Goal: Navigation & Orientation: Find specific page/section

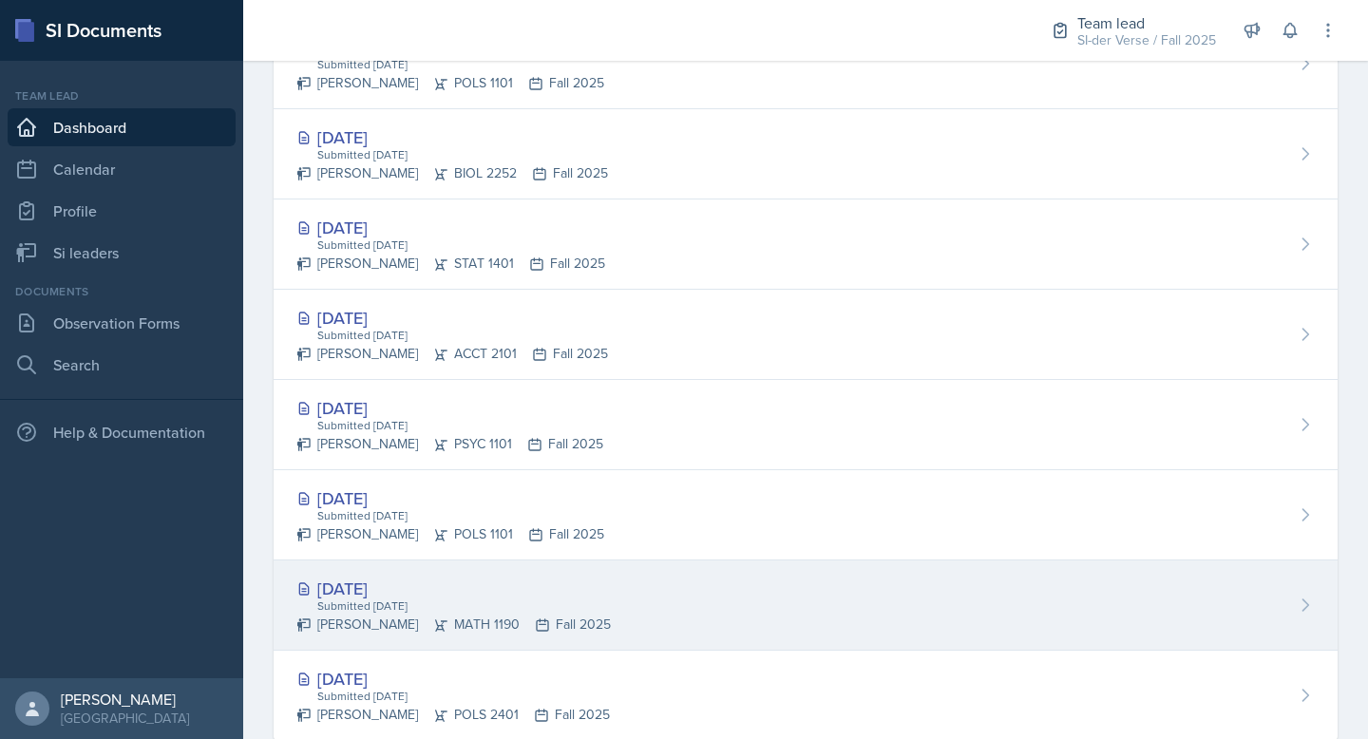
scroll to position [912, 0]
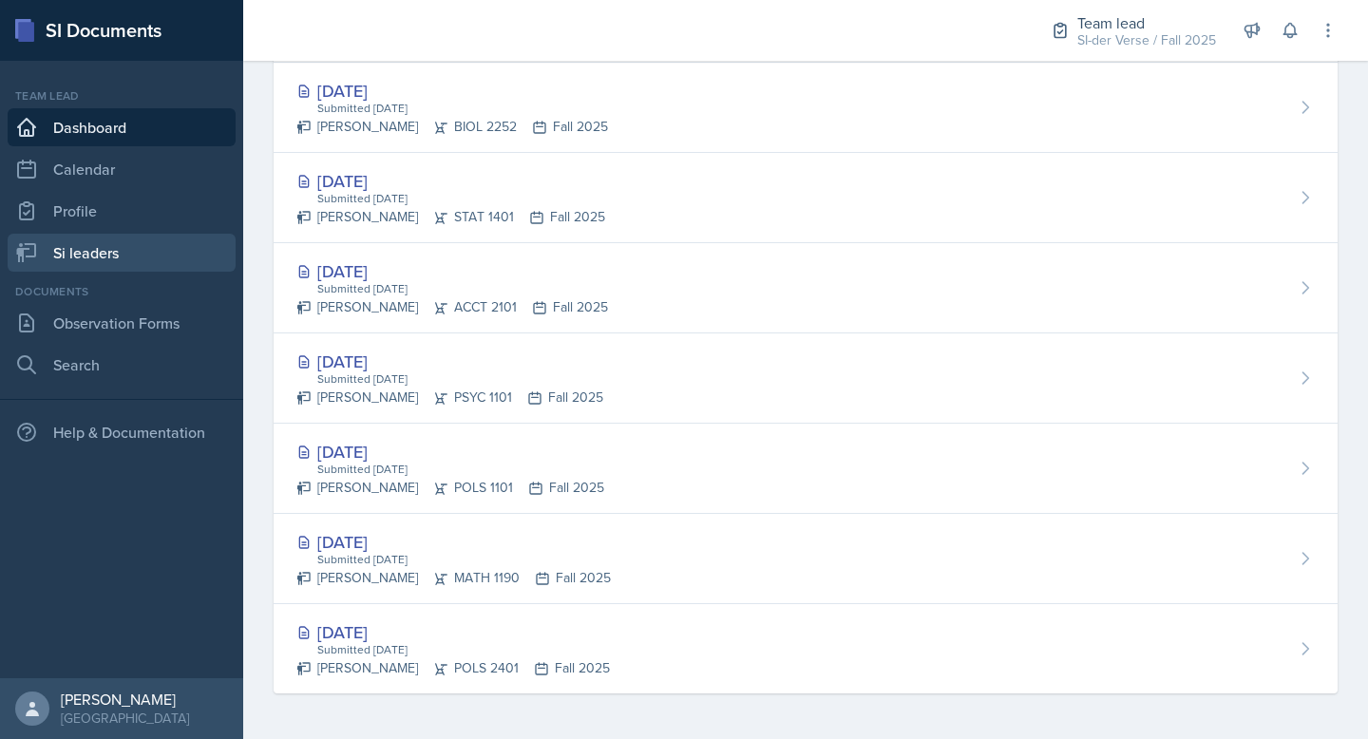
click at [133, 248] on link "Si leaders" at bounding box center [122, 253] width 228 height 38
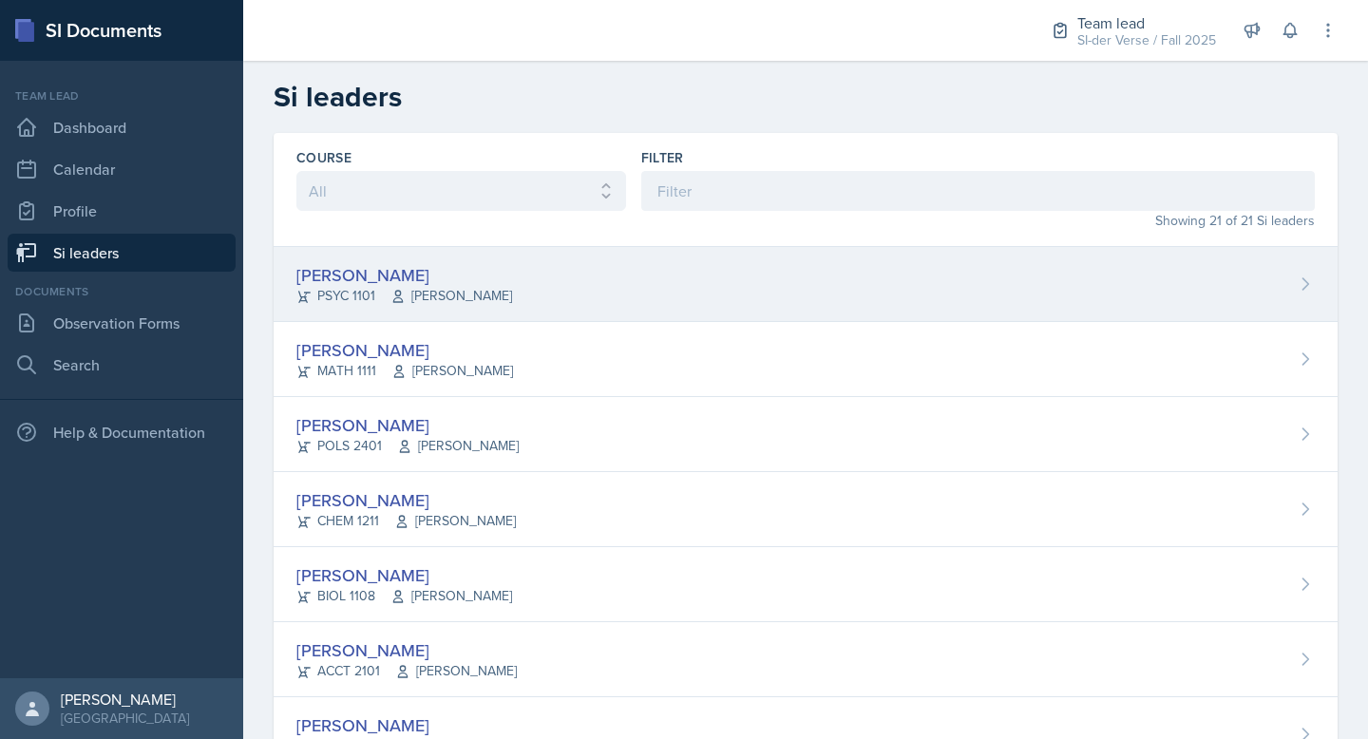
click at [597, 287] on div "[PERSON_NAME] PSYC 1101 [PERSON_NAME]" at bounding box center [806, 284] width 1064 height 75
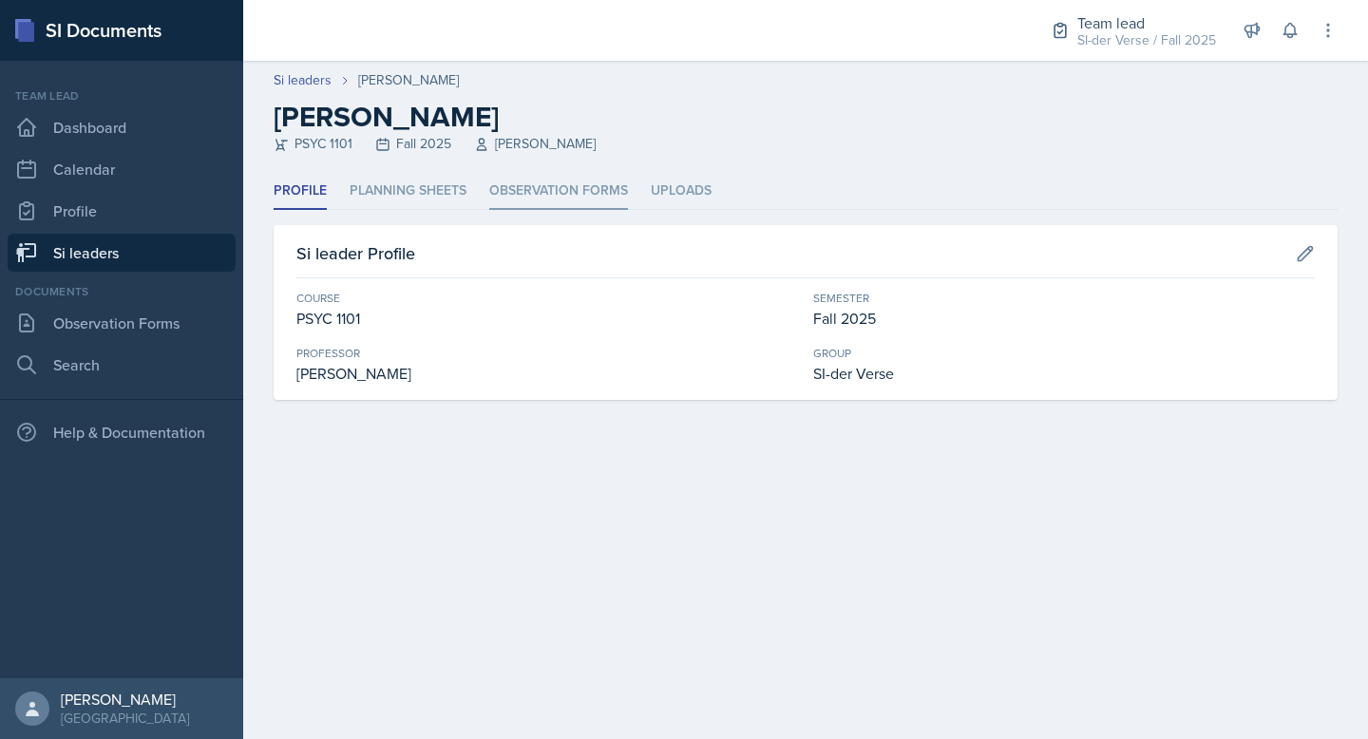
click at [560, 183] on li "Observation Forms" at bounding box center [558, 191] width 139 height 37
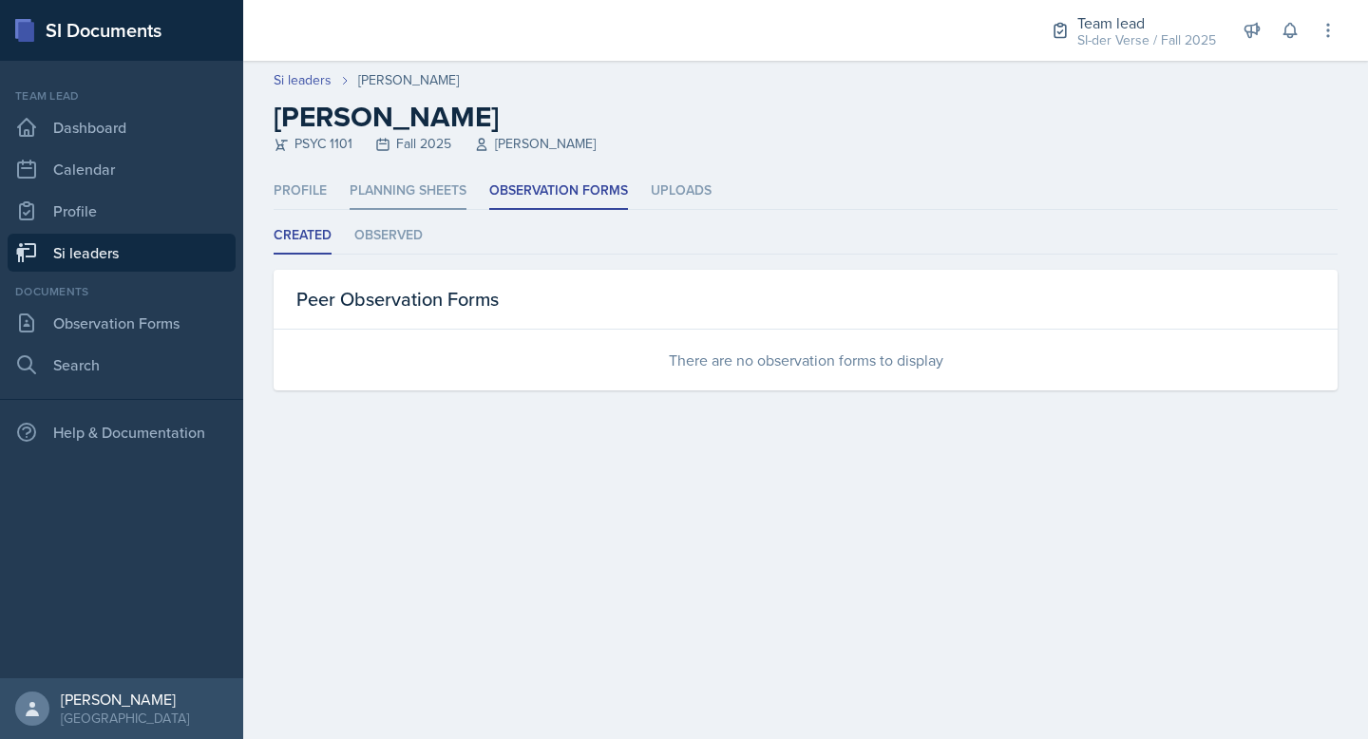
click at [428, 193] on li "Planning Sheets" at bounding box center [408, 191] width 117 height 37
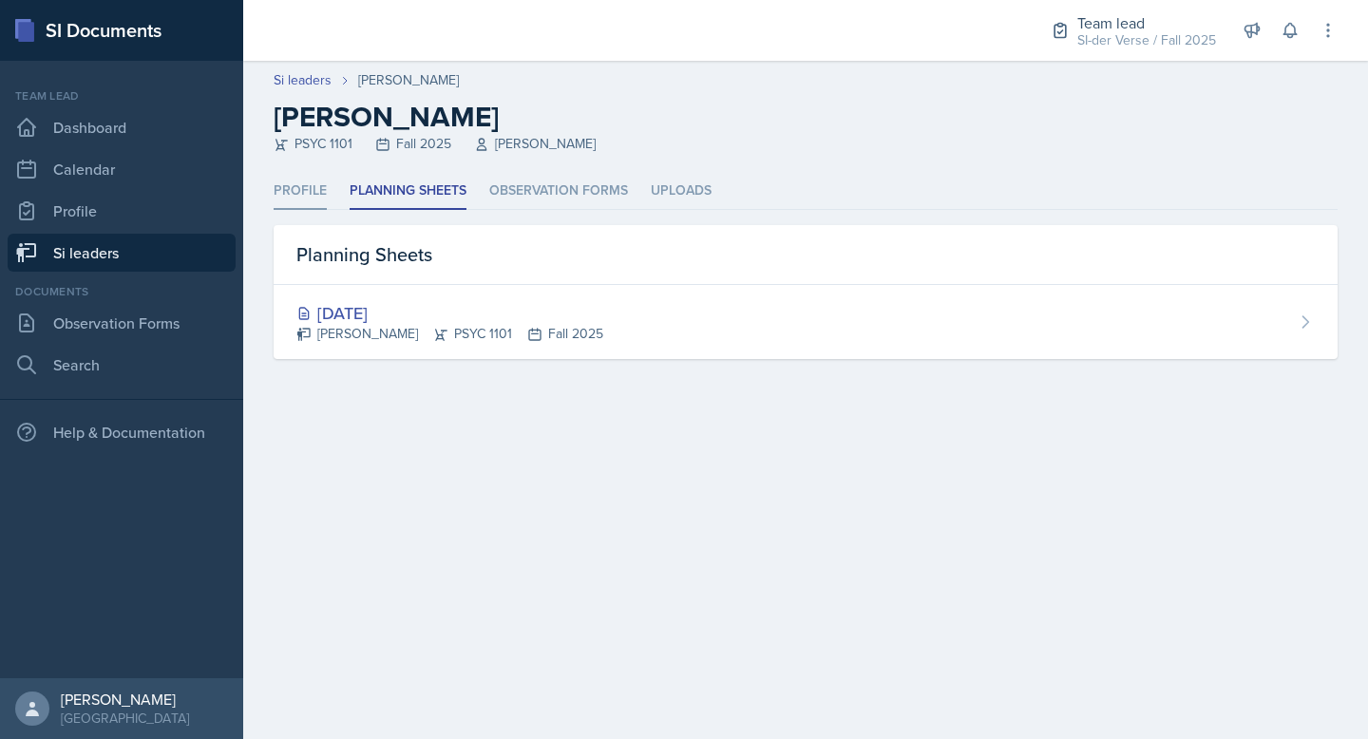
click at [303, 194] on li "Profile" at bounding box center [300, 191] width 53 height 37
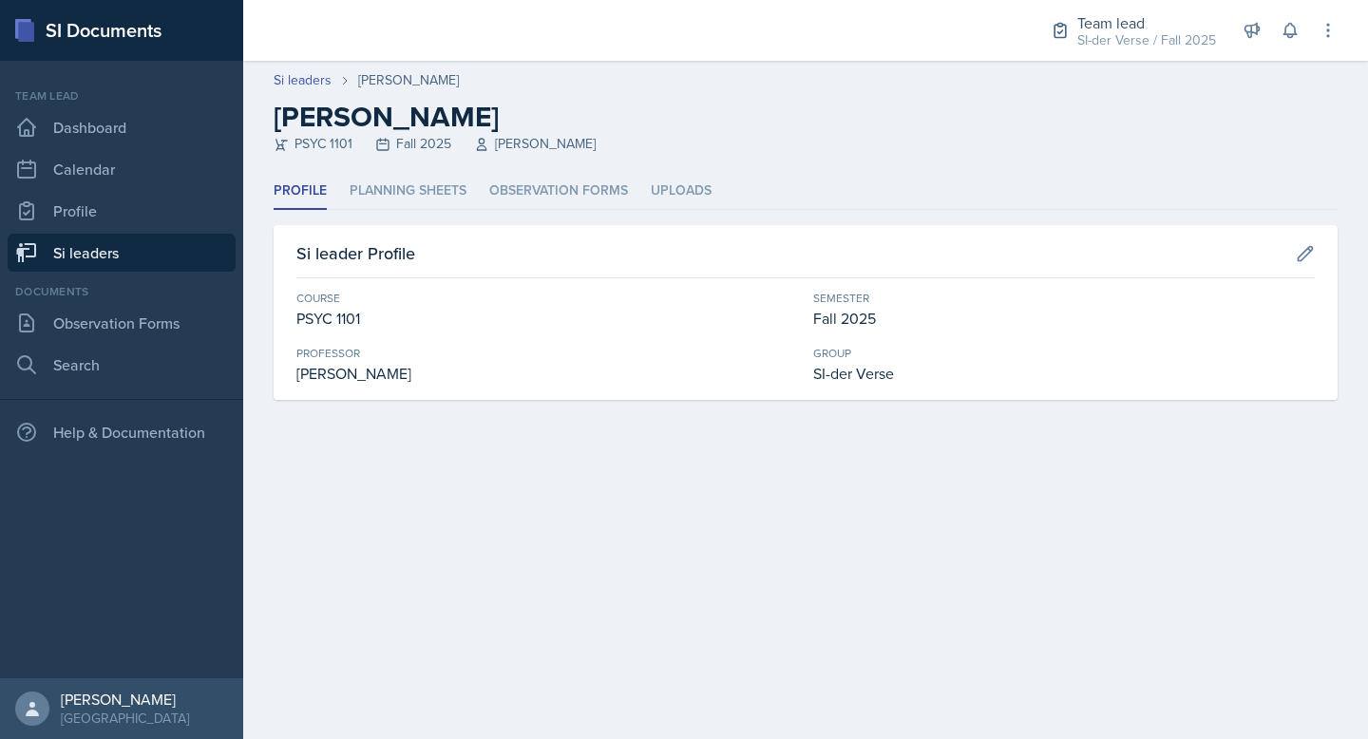
click at [87, 257] on link "Si leaders" at bounding box center [122, 253] width 228 height 38
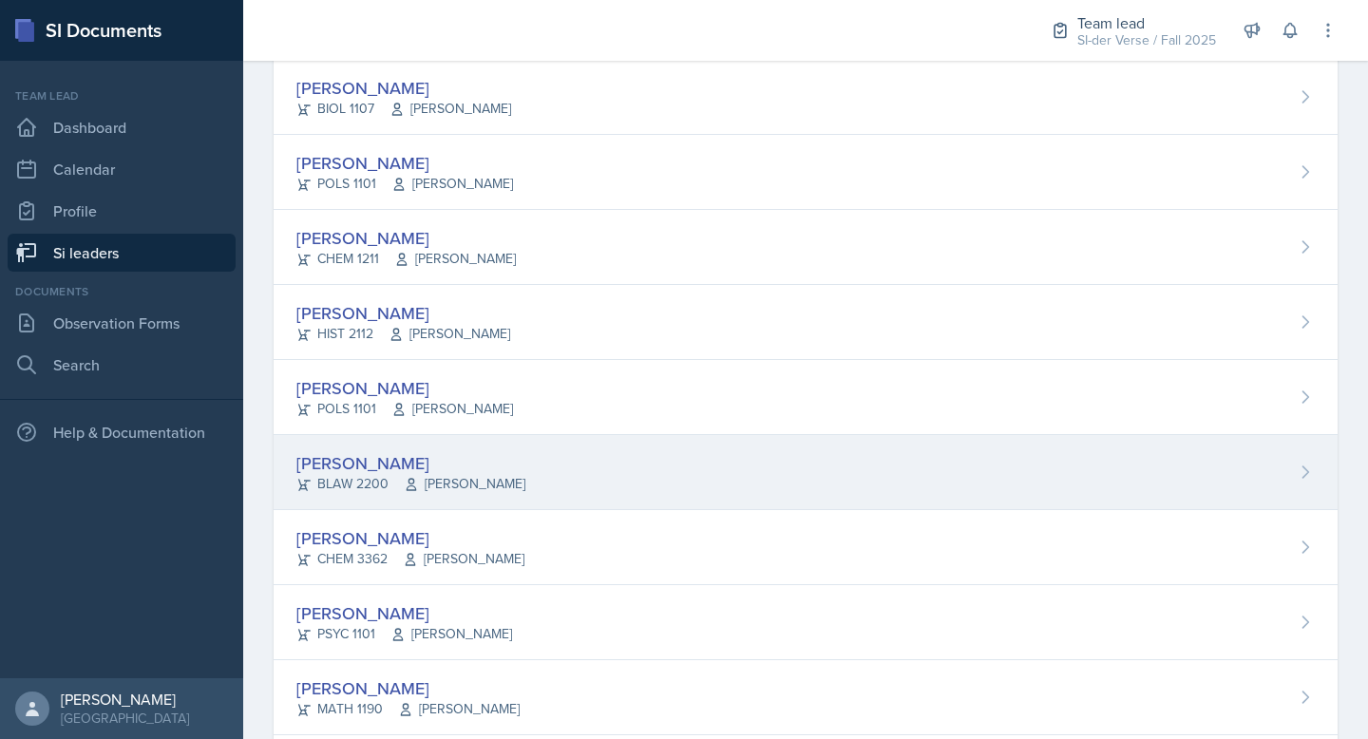
scroll to position [722, 0]
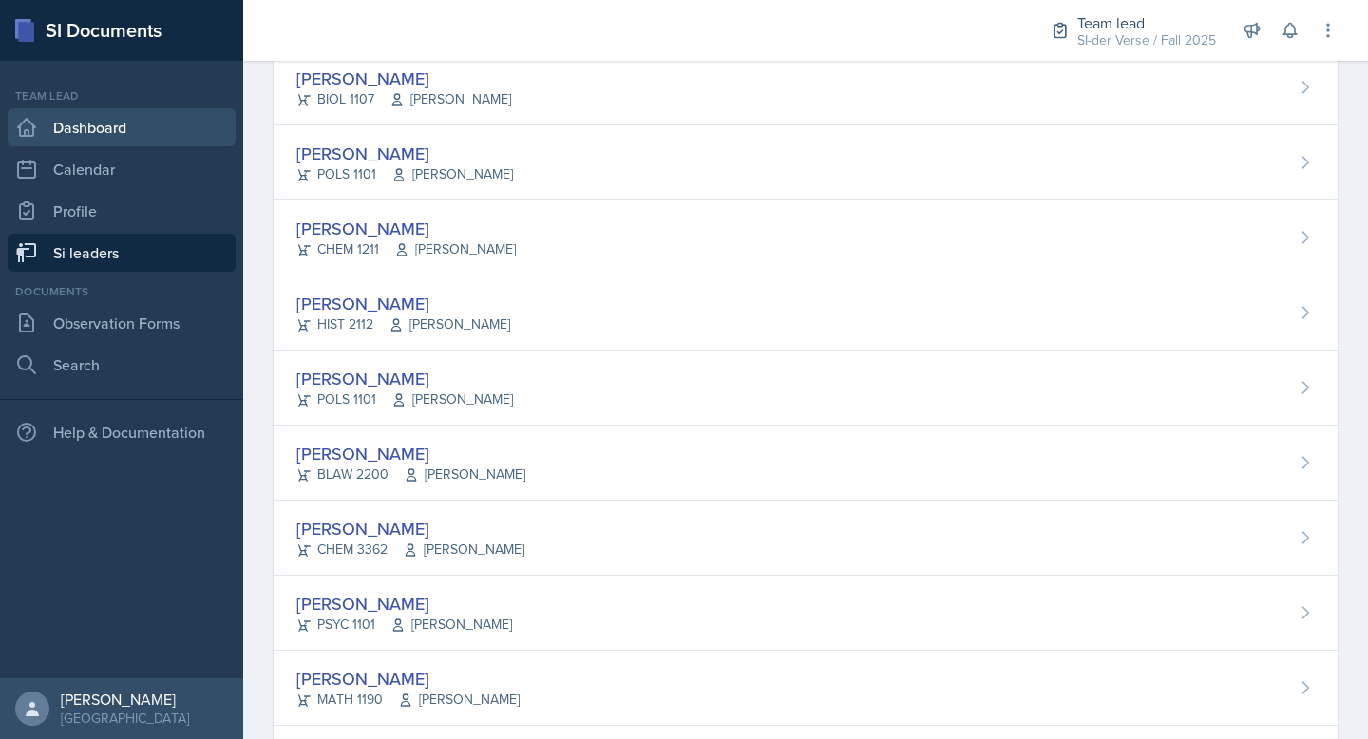
click at [98, 134] on link "Dashboard" at bounding box center [122, 127] width 228 height 38
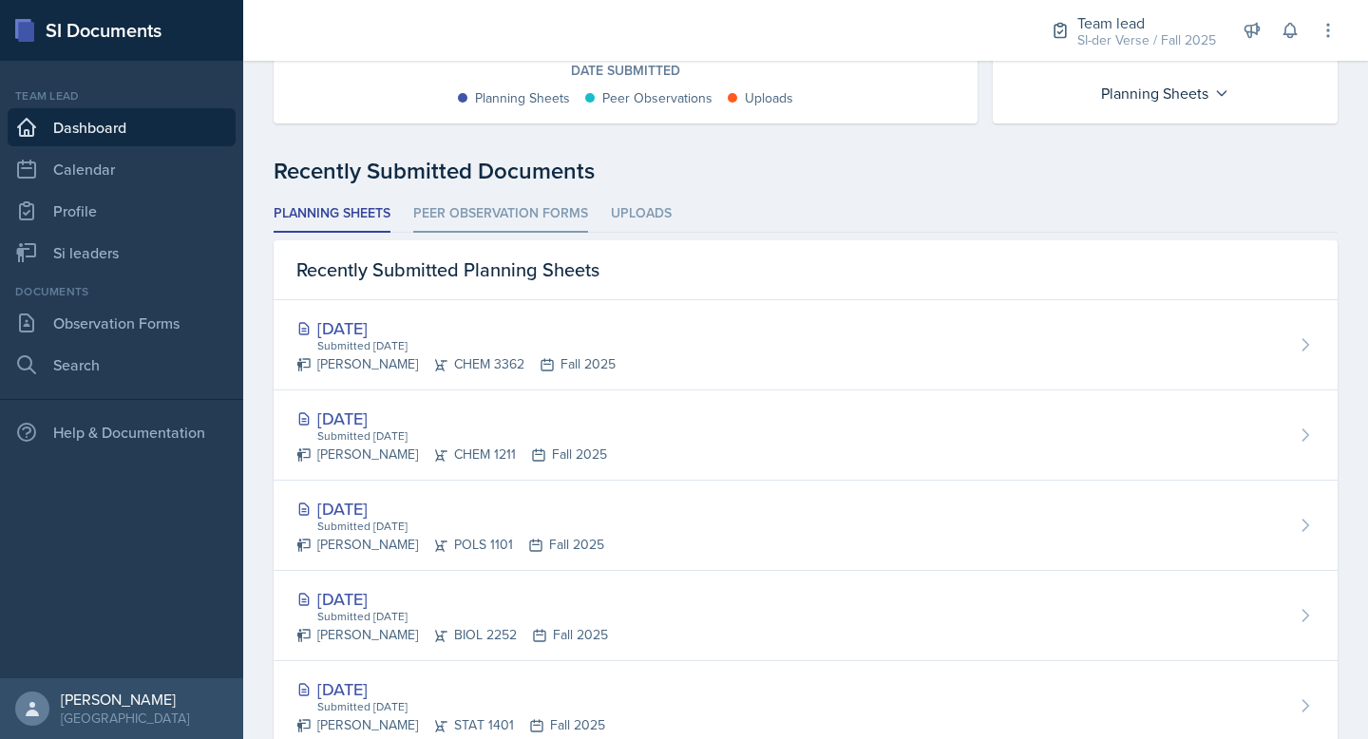
scroll to position [406, 0]
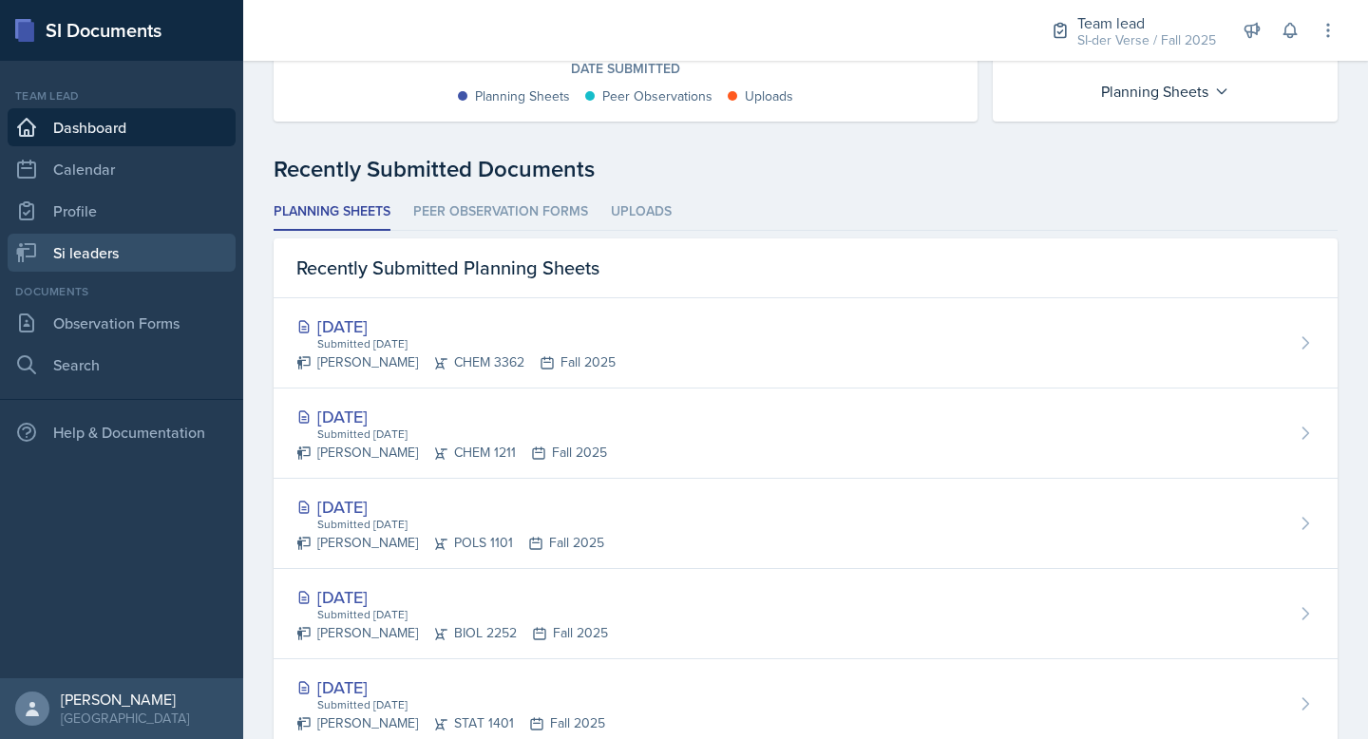
click at [104, 251] on link "Si leaders" at bounding box center [122, 253] width 228 height 38
